Goal: Contribute content: Contribute content

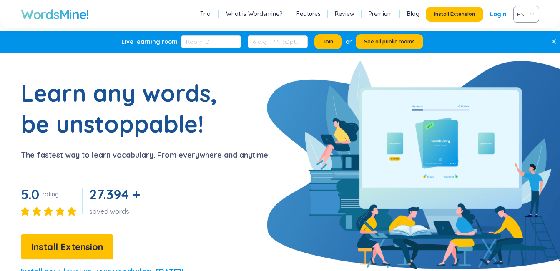
click at [499, 13] on link "Login" at bounding box center [498, 14] width 17 height 15
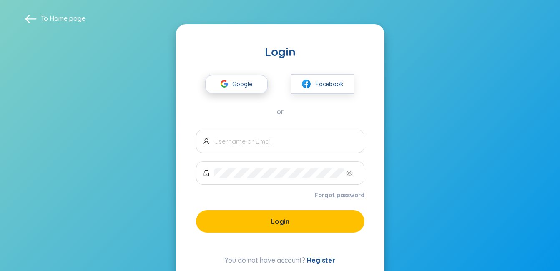
click at [238, 81] on span "Google" at bounding box center [244, 84] width 24 height 18
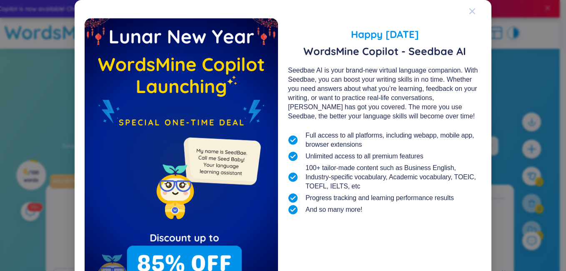
click at [469, 15] on div "Close" at bounding box center [472, 11] width 7 height 23
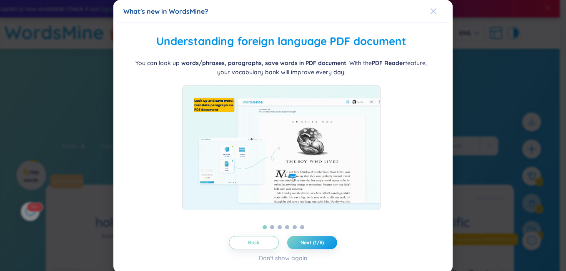
click at [430, 10] on icon "Close" at bounding box center [433, 11] width 6 height 6
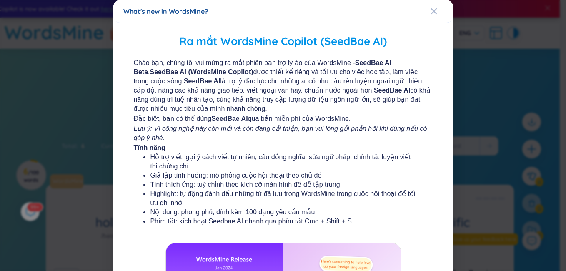
click at [426, 10] on div "What's new in WordsMine? Ra mắt WordsMine Copilot (SeedBae AI) Chào bạn, chúng …" at bounding box center [283, 135] width 566 height 271
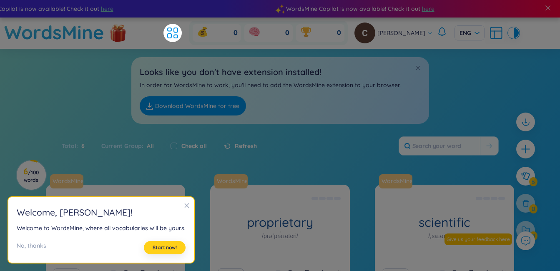
click at [163, 253] on button "Start now!" at bounding box center [165, 247] width 42 height 13
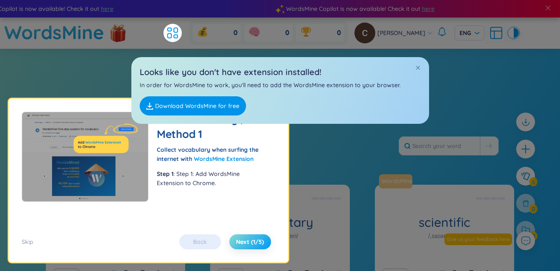
click at [244, 243] on span "Next (1/5)" at bounding box center [250, 242] width 28 height 8
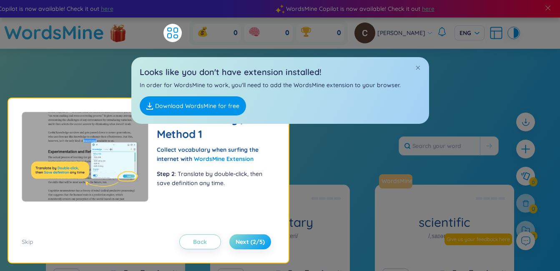
click at [244, 243] on span "Next (2/5)" at bounding box center [249, 242] width 29 height 8
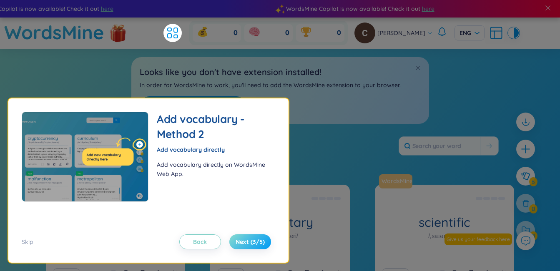
click at [244, 243] on span "Next (3/5)" at bounding box center [249, 242] width 29 height 8
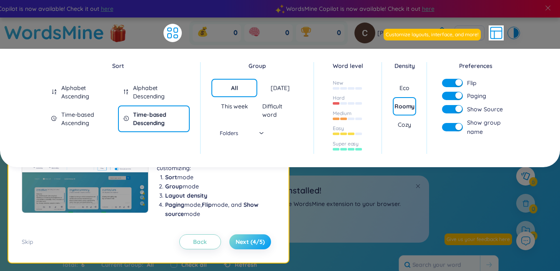
click at [244, 243] on span "Next (4/5)" at bounding box center [249, 242] width 29 height 8
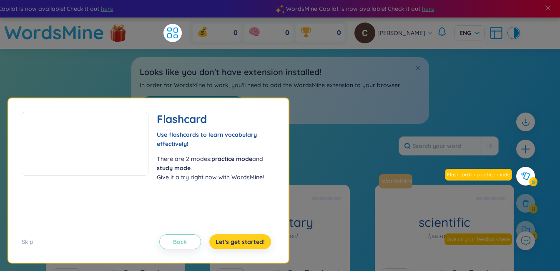
click at [244, 243] on span "Let's get started!" at bounding box center [239, 242] width 49 height 8
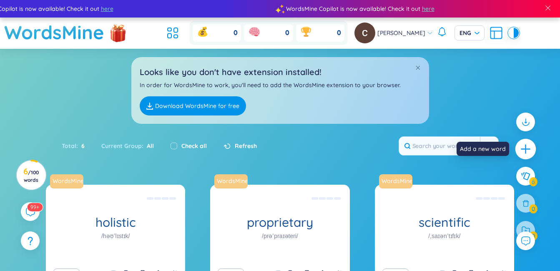
click at [525, 150] on icon "plus" at bounding box center [526, 149] width 12 height 12
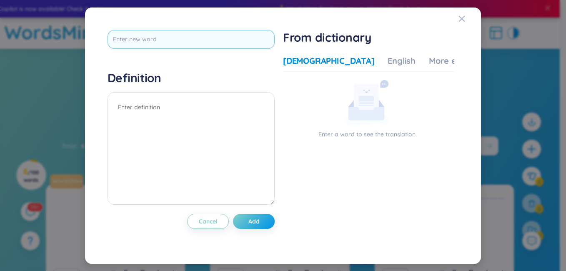
click at [235, 40] on input "text" at bounding box center [191, 39] width 167 height 19
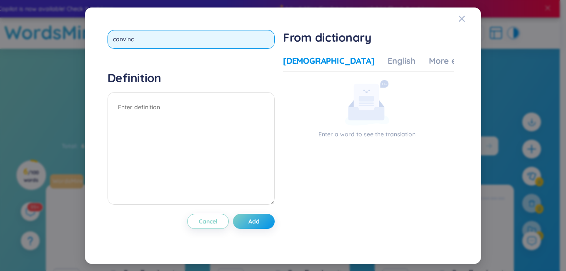
type input "convince"
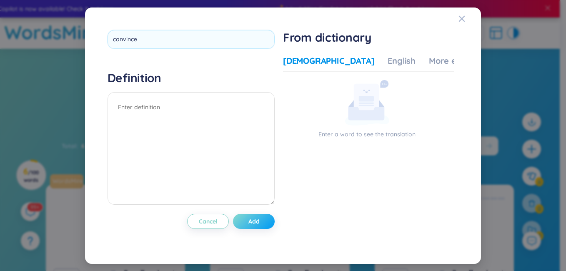
click at [250, 216] on div "convince Definition Cancel Add" at bounding box center [191, 135] width 167 height 211
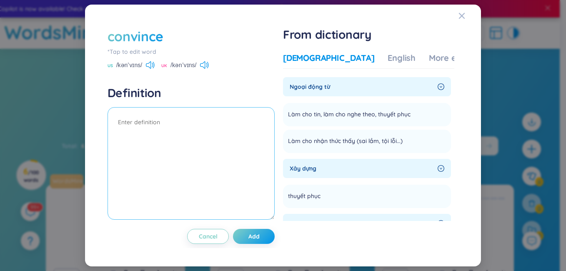
click at [222, 115] on textarea at bounding box center [191, 163] width 167 height 113
type textarea "thuyết phục"
click at [267, 239] on button "Add" at bounding box center [254, 236] width 42 height 15
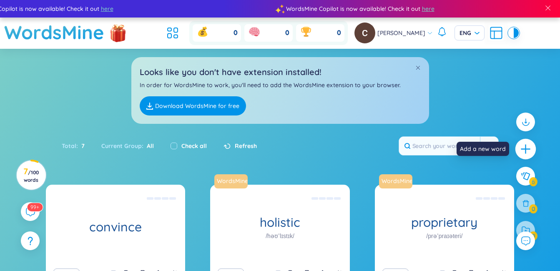
click at [520, 147] on icon "plus" at bounding box center [526, 149] width 12 height 12
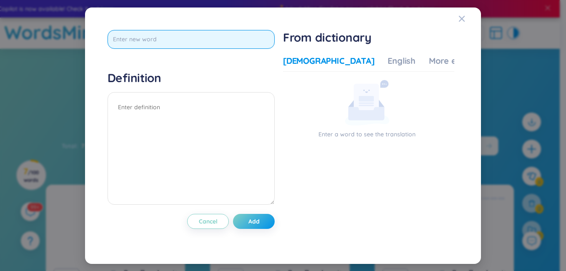
click at [191, 44] on input "text" at bounding box center [191, 39] width 167 height 19
type input "boost"
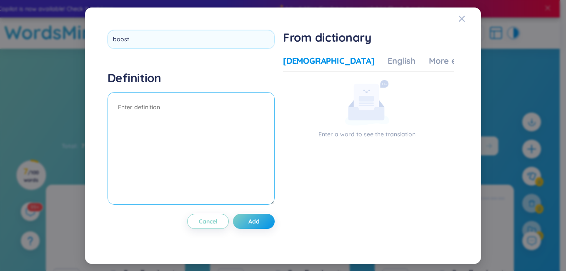
click at [185, 128] on textarea at bounding box center [191, 148] width 167 height 113
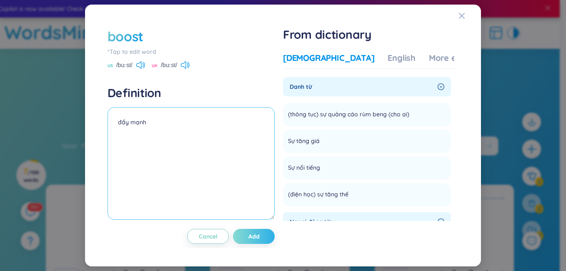
type textarea "đẩy mạnh"
click at [249, 233] on button "Add" at bounding box center [254, 236] width 42 height 15
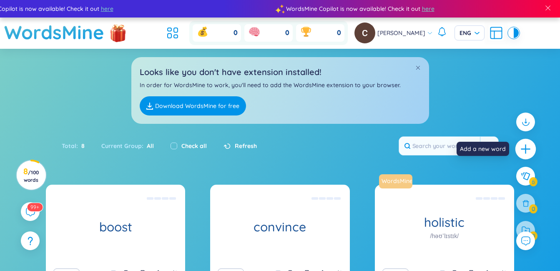
click at [520, 144] on icon "plus" at bounding box center [526, 149] width 12 height 12
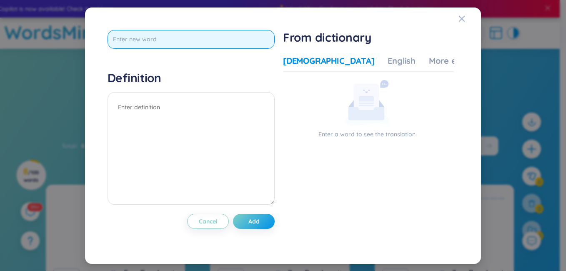
click at [228, 44] on input "text" at bounding box center [191, 39] width 167 height 19
type input "valuable"
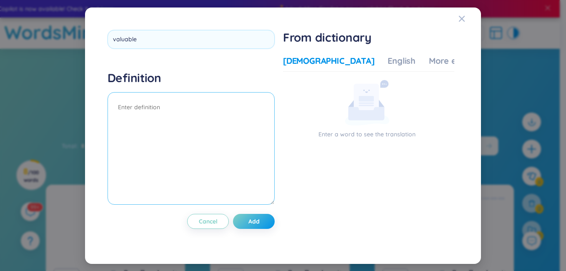
click at [185, 116] on textarea at bounding box center [191, 148] width 167 height 113
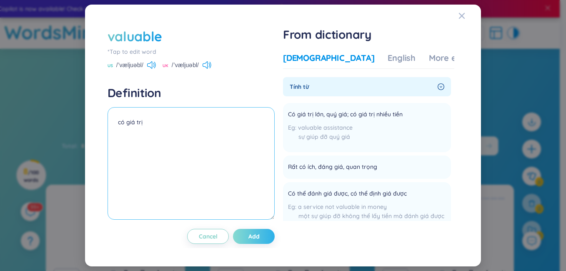
type textarea "có giá trị"
click at [261, 243] on button "Add" at bounding box center [254, 236] width 42 height 15
